Goal: Find specific page/section: Find specific page/section

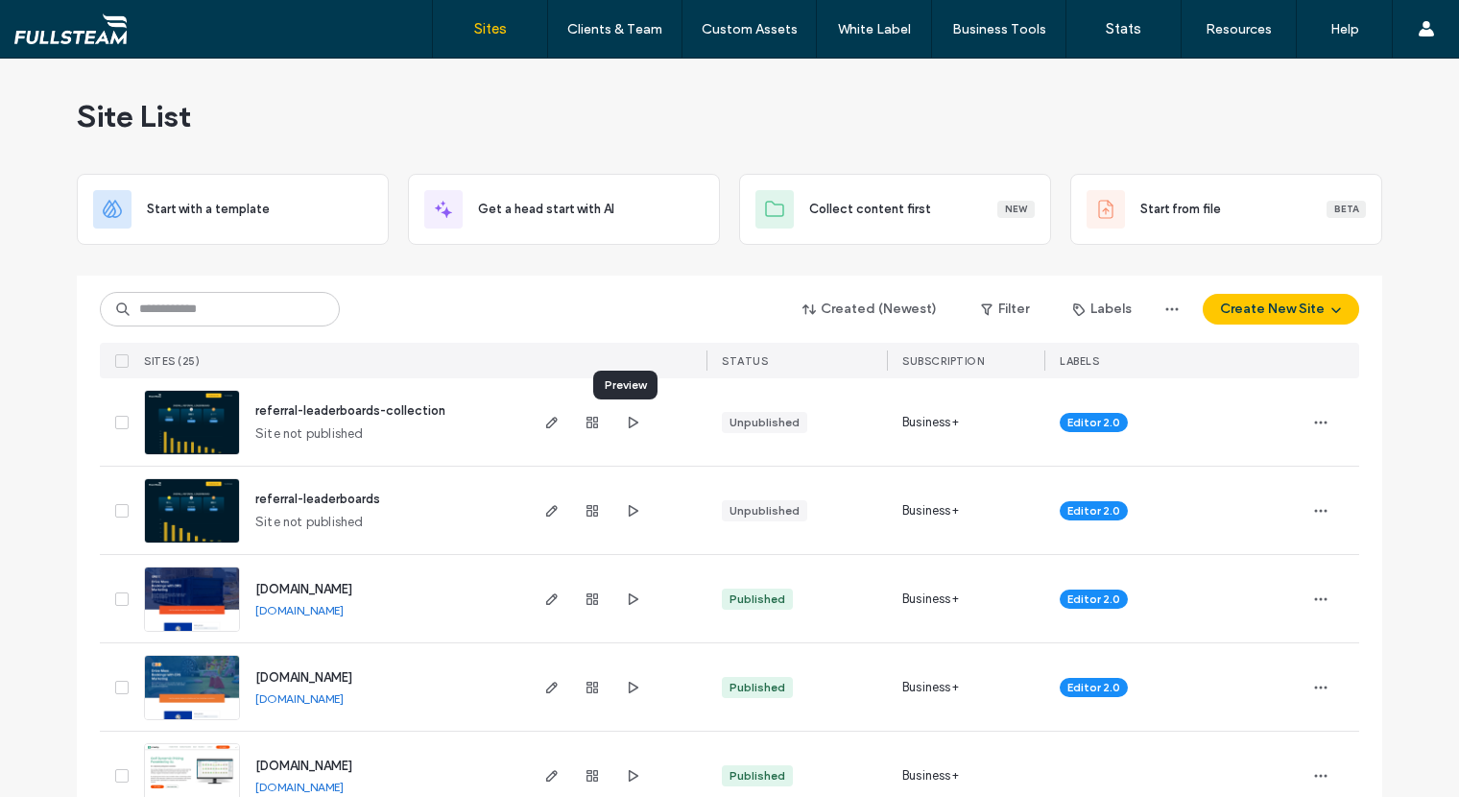
click at [625, 420] on icon "button" at bounding box center [632, 422] width 15 height 15
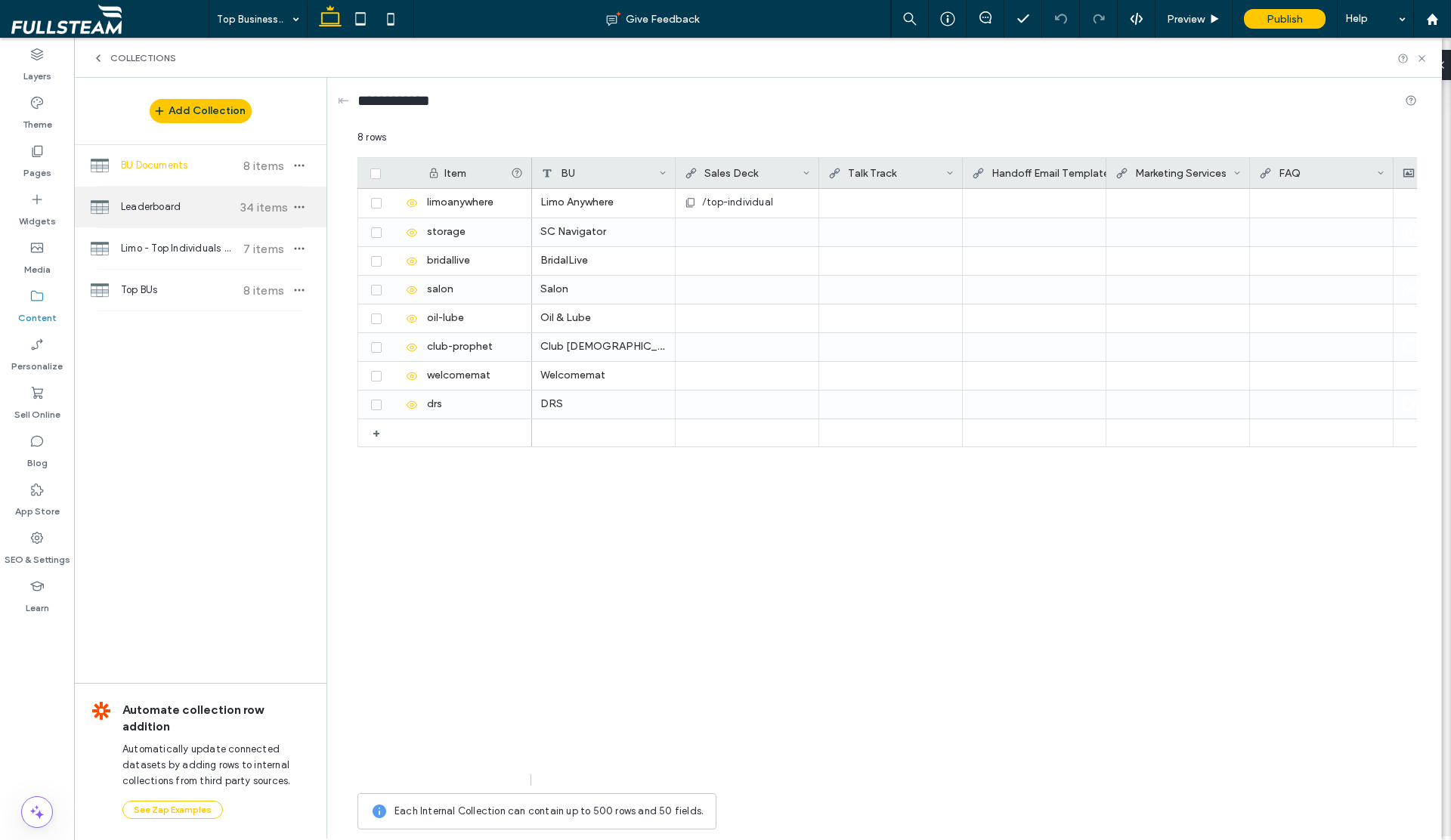
click at [173, 206] on span "Leaderboard" at bounding box center [177, 206] width 113 height 15
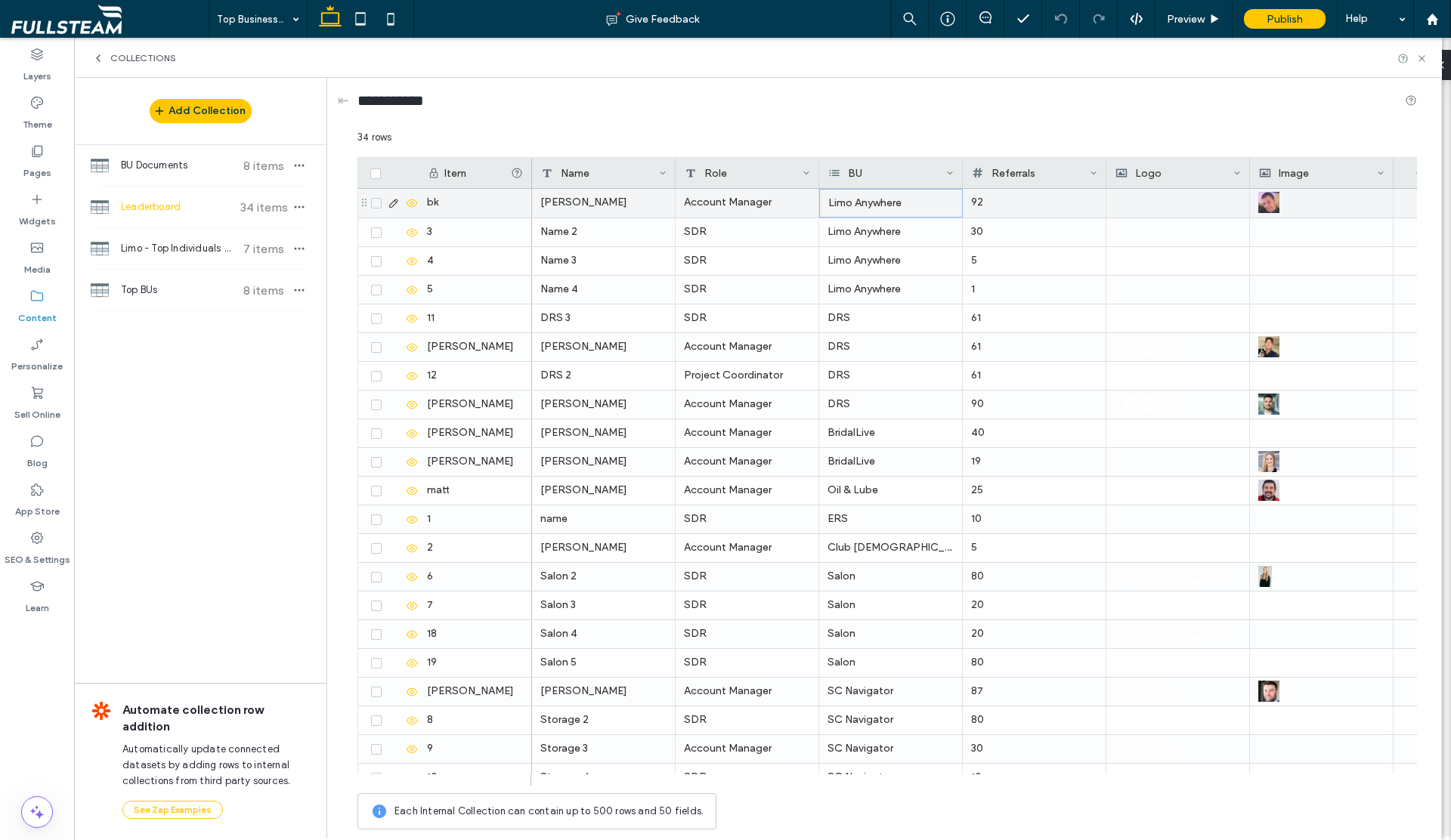
click at [946, 208] on div "Limo Anywhere" at bounding box center [890, 203] width 143 height 28
click at [947, 206] on div "Limo Anywhere" at bounding box center [890, 203] width 143 height 28
click at [947, 202] on div "Limo Anywhere" at bounding box center [890, 203] width 143 height 28
click at [1030, 202] on icon at bounding box center [1030, 202] width 12 height 12
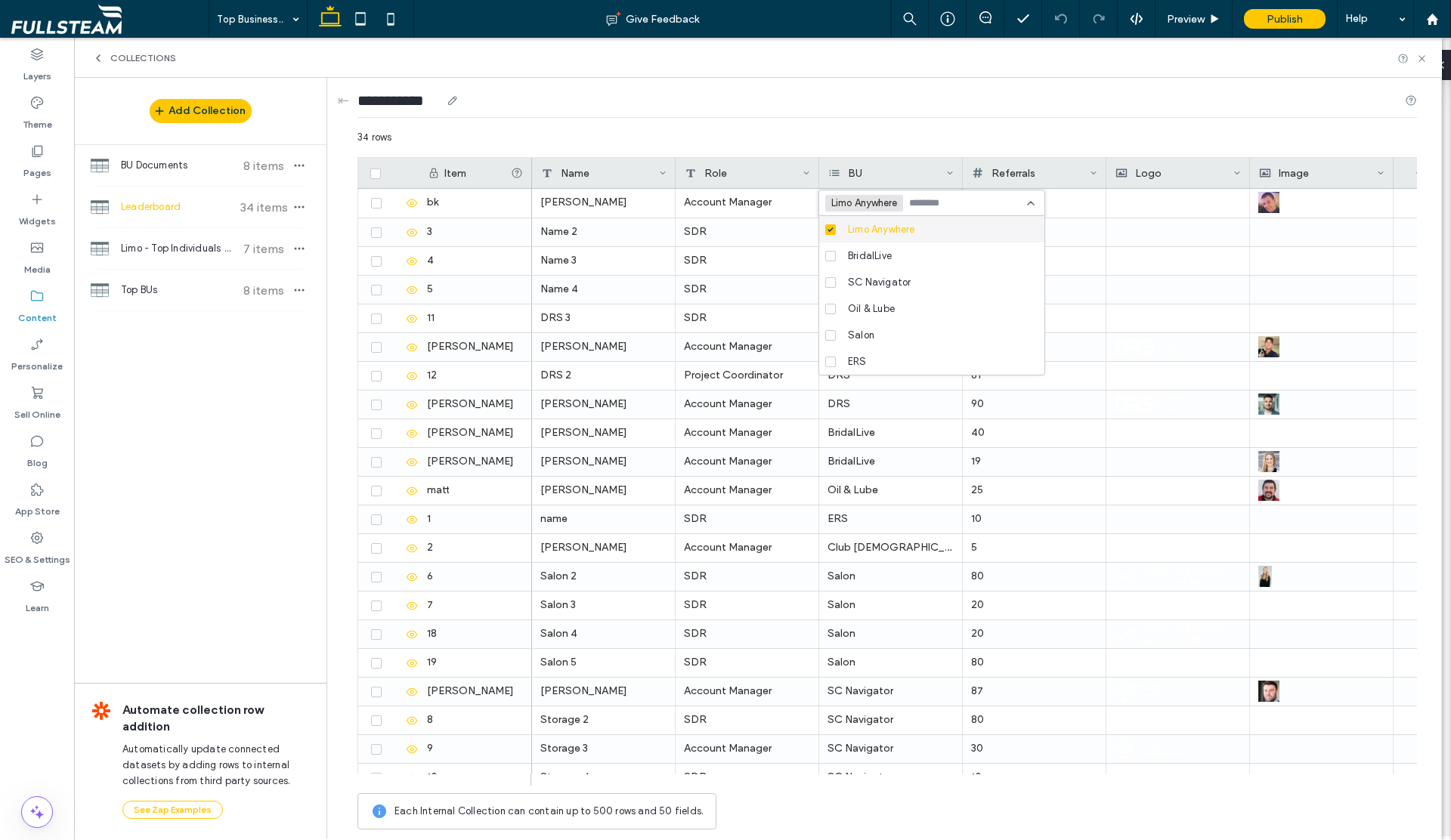
click at [912, 127] on div "**********" at bounding box center [887, 104] width 1059 height 52
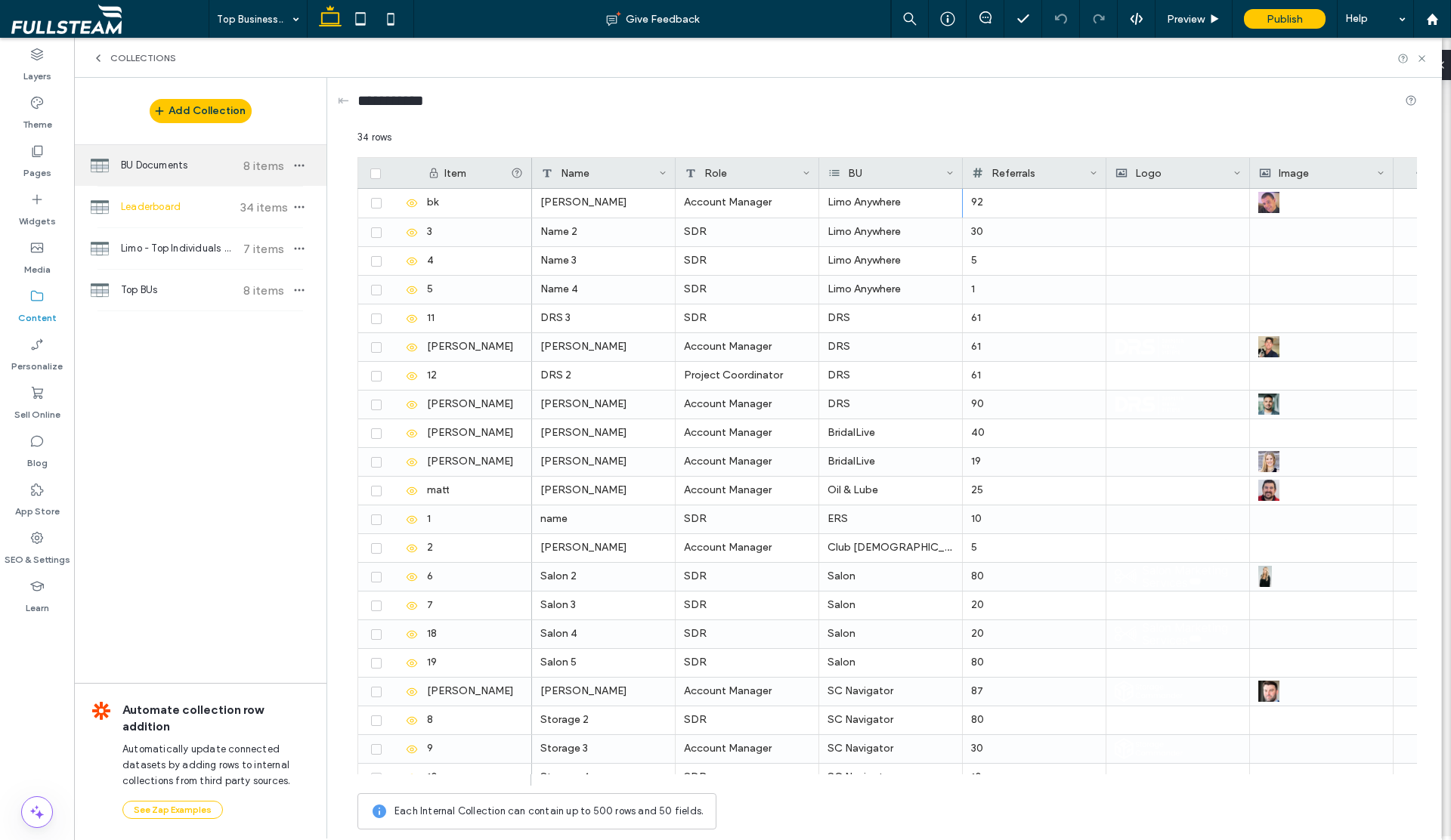
click at [149, 166] on span "BU Documents" at bounding box center [177, 165] width 113 height 15
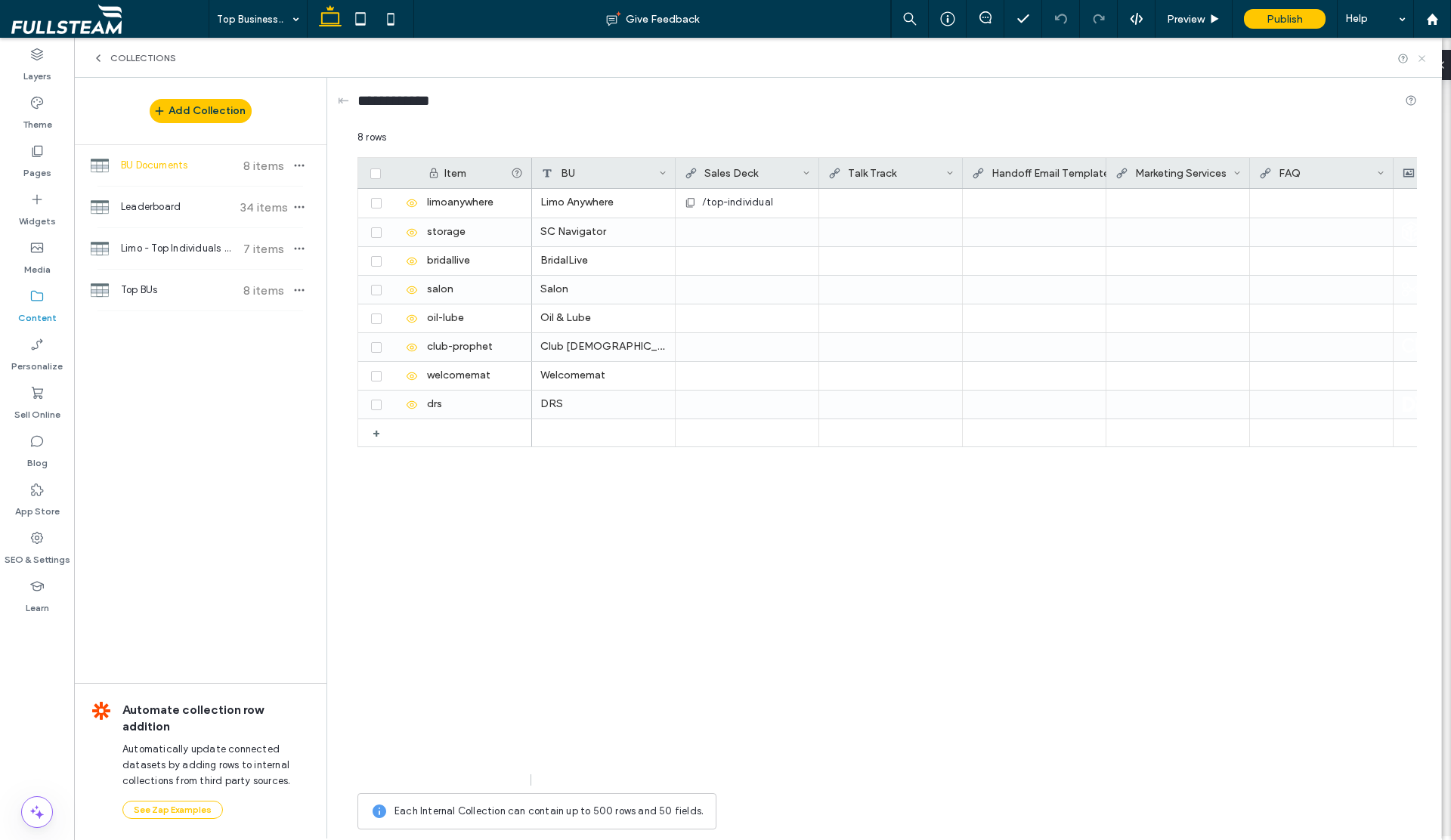
click at [1423, 59] on icon at bounding box center [1421, 58] width 11 height 11
